Goal: Transaction & Acquisition: Purchase product/service

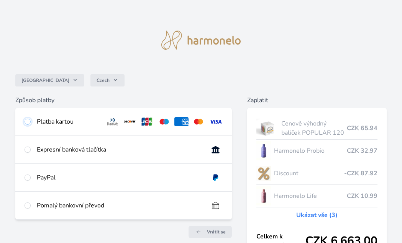
click at [27, 120] on input "radio" at bounding box center [28, 122] width 6 height 6
radio input "true"
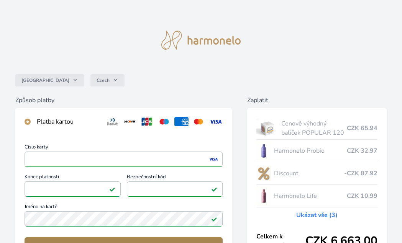
click at [90, 239] on button "Zaplatit" at bounding box center [124, 246] width 198 height 18
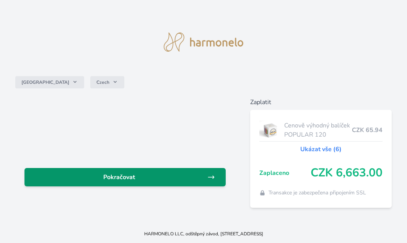
drag, startPoint x: 0, startPoint y: 0, endPoint x: 211, endPoint y: 174, distance: 273.0
click at [211, 174] on icon at bounding box center [211, 177] width 8 height 8
